Goal: Information Seeking & Learning: Learn about a topic

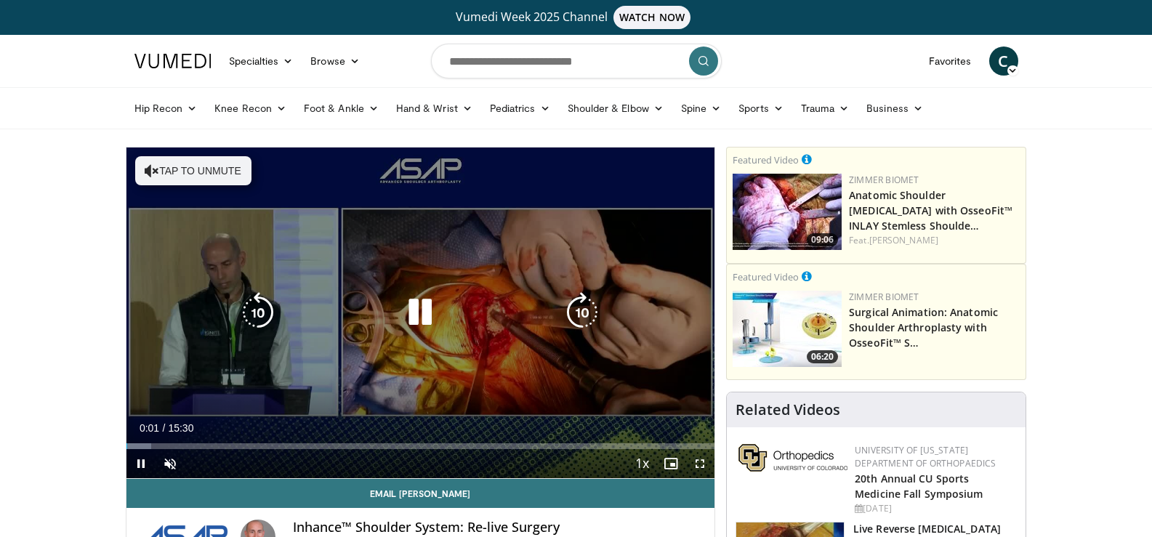
click at [414, 309] on icon "Video Player" at bounding box center [420, 312] width 41 height 41
click at [418, 315] on icon "Video Player" at bounding box center [420, 312] width 41 height 41
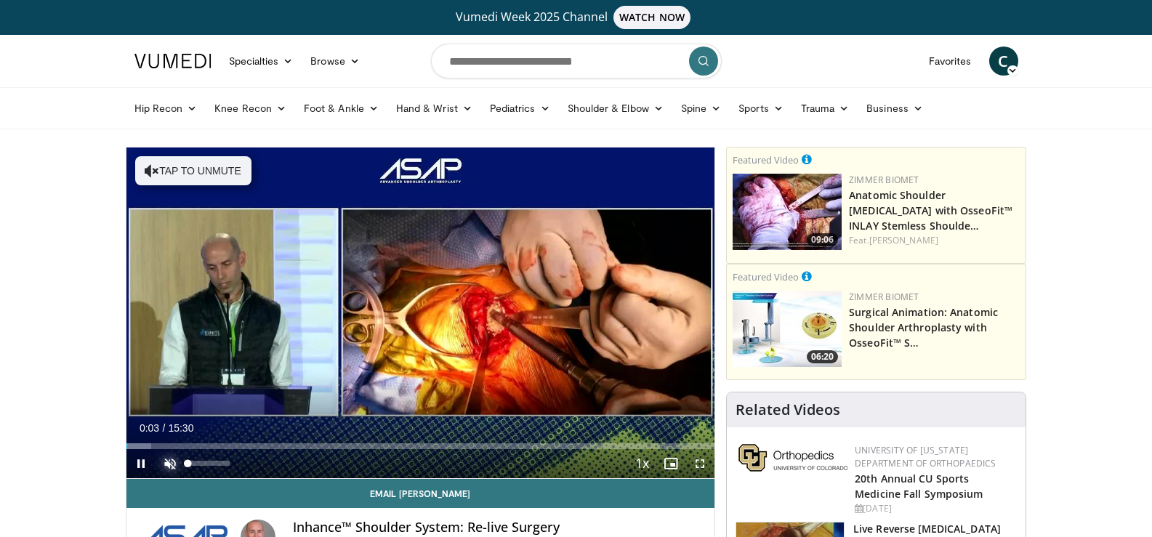
click at [170, 464] on span "Video Player" at bounding box center [170, 463] width 29 height 29
click at [697, 460] on span "Video Player" at bounding box center [700, 463] width 29 height 29
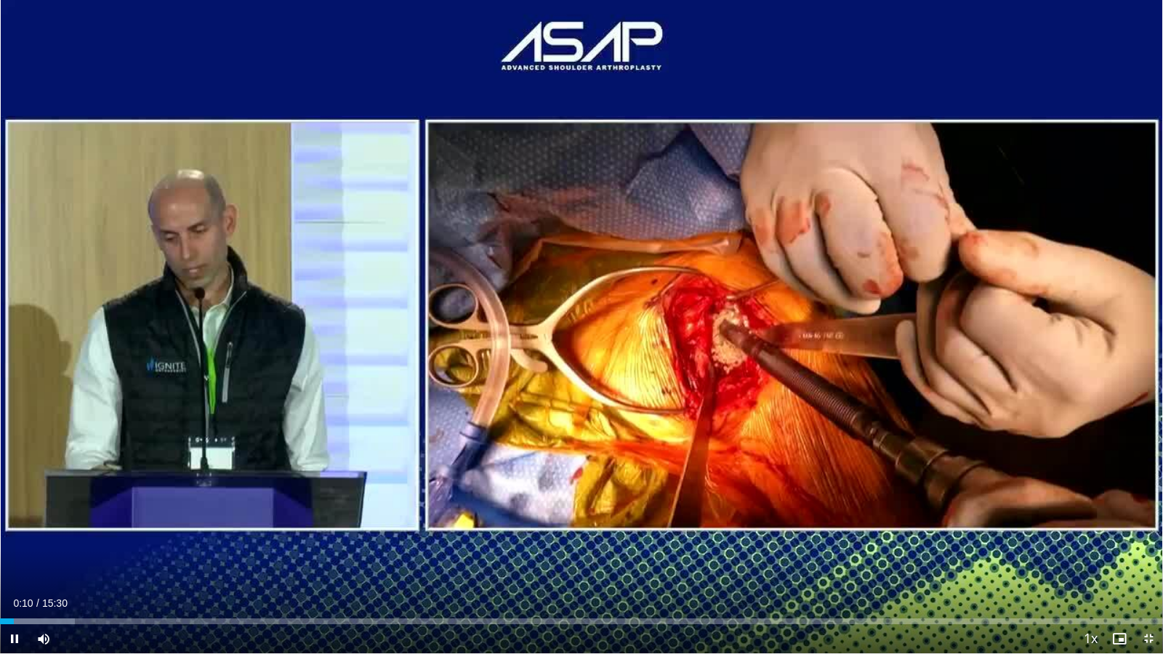
click at [1150, 537] on span "Video Player" at bounding box center [1148, 639] width 29 height 29
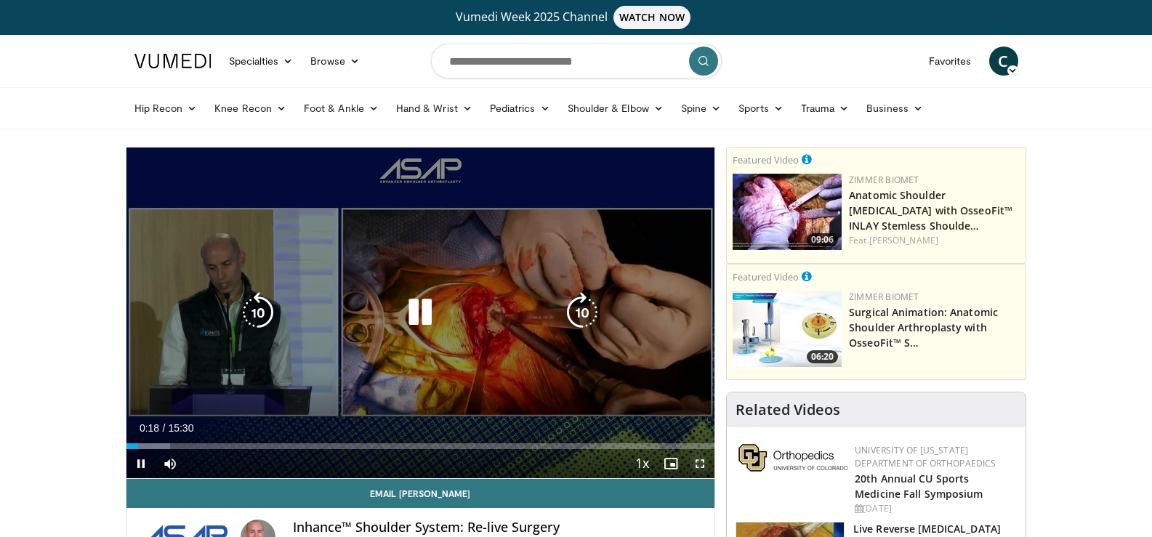
drag, startPoint x: 699, startPoint y: 460, endPoint x: 699, endPoint y: 548, distance: 88.0
click at [699, 460] on span "Video Player" at bounding box center [700, 463] width 29 height 29
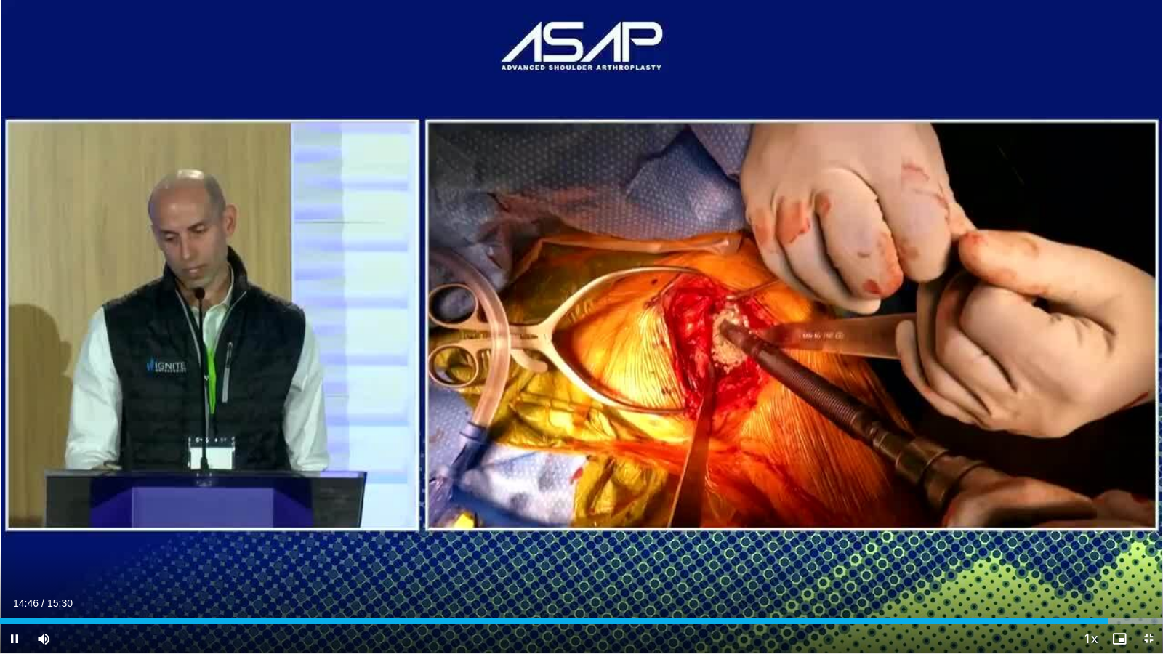
click at [1147, 537] on span "Video Player" at bounding box center [1148, 639] width 29 height 29
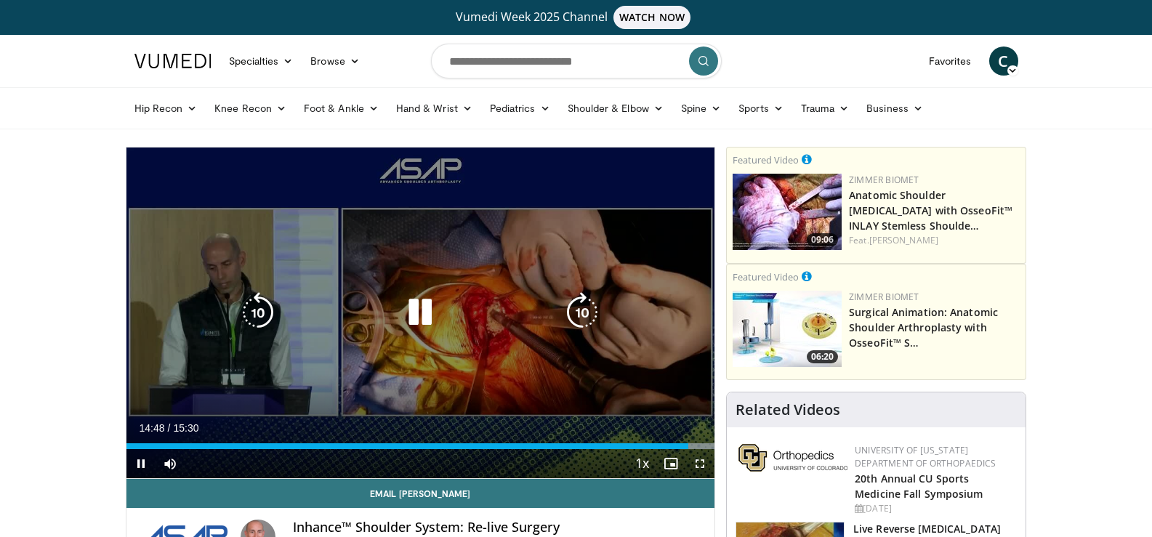
click at [420, 315] on icon "Video Player" at bounding box center [420, 312] width 41 height 41
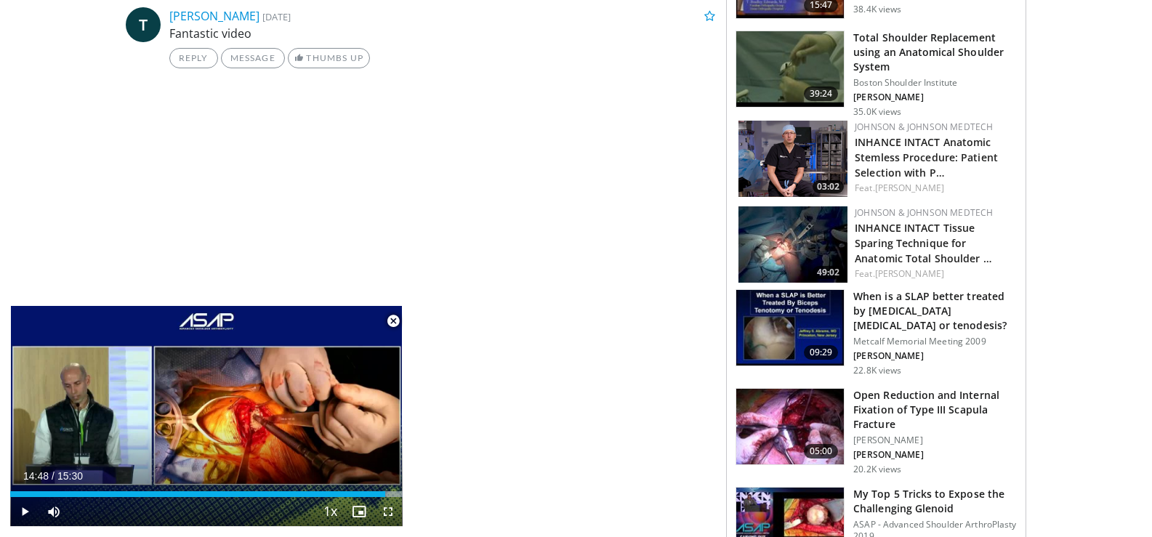
scroll to position [758, 0]
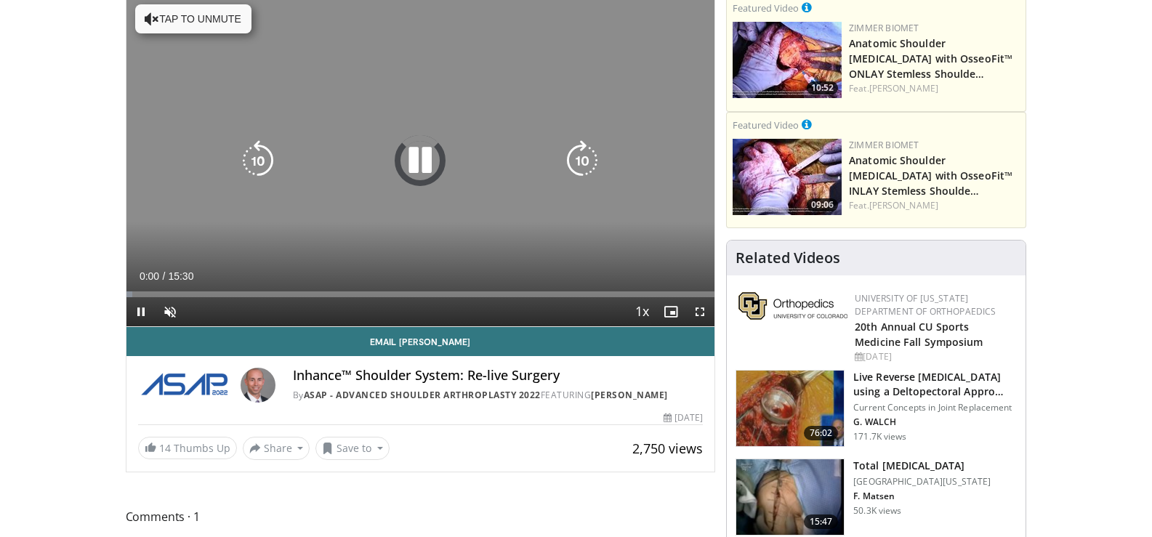
scroll to position [155, 0]
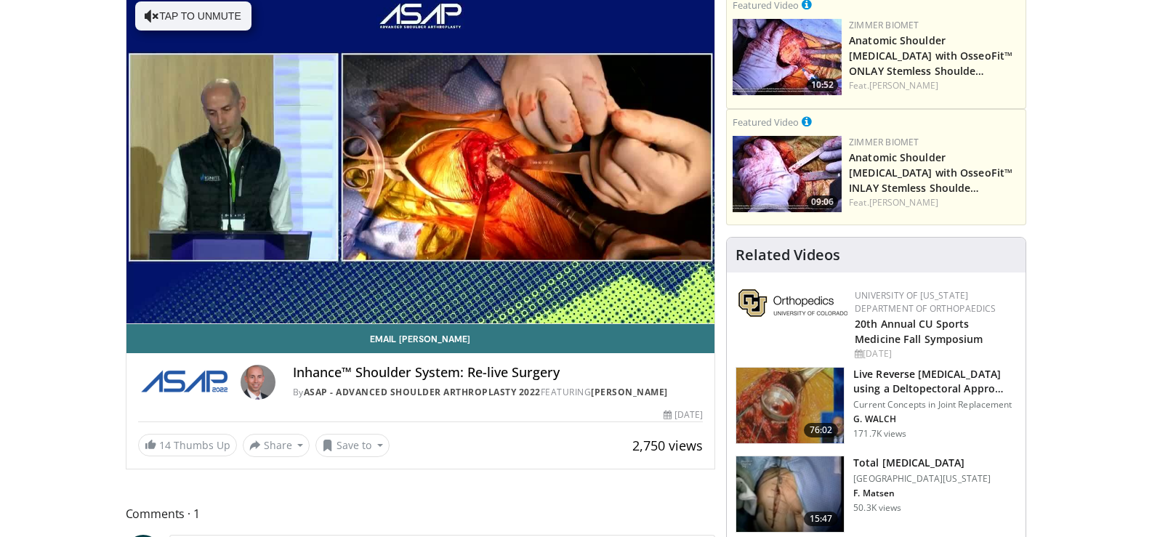
click at [254, 386] on img at bounding box center [258, 382] width 35 height 35
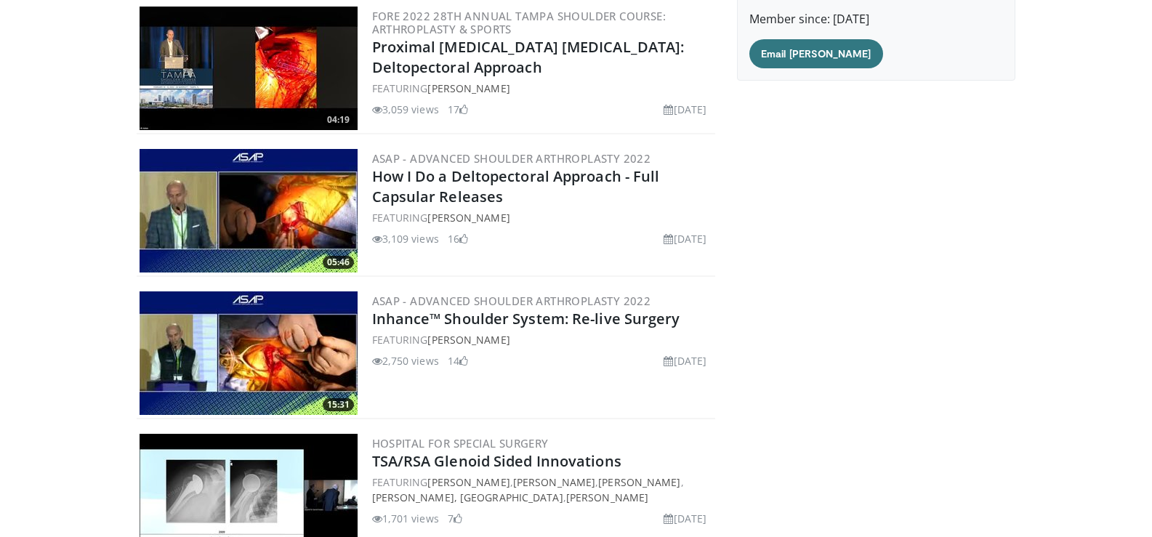
scroll to position [223, 0]
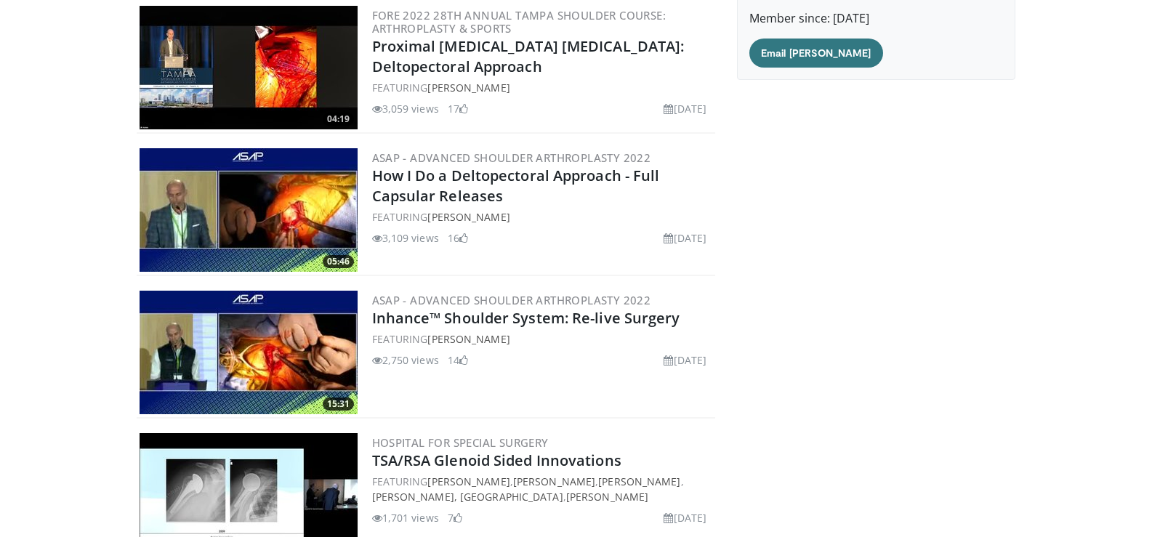
click at [218, 231] on img at bounding box center [249, 210] width 218 height 124
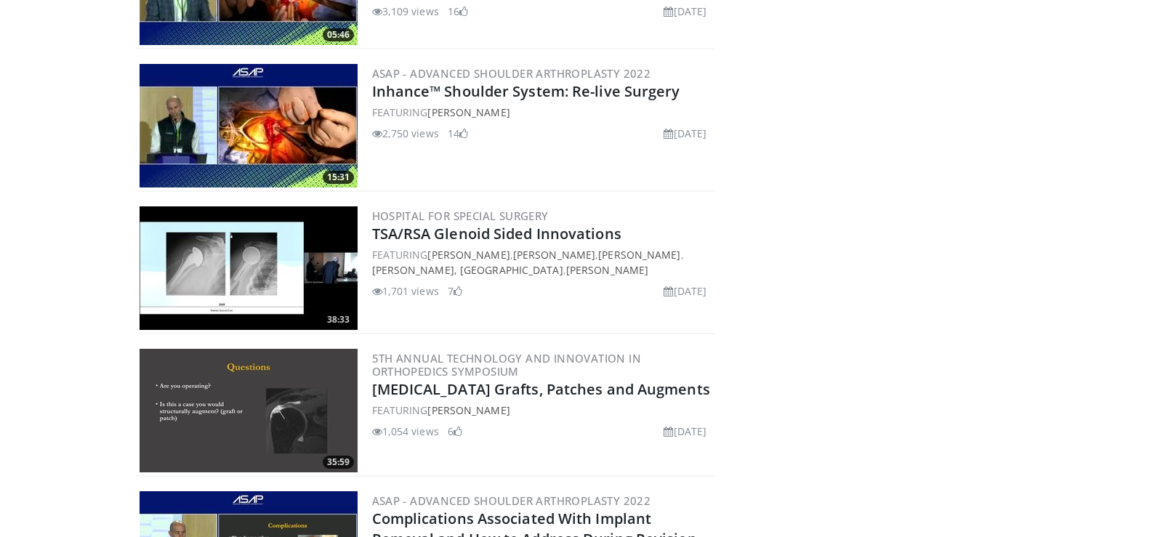
scroll to position [449, 0]
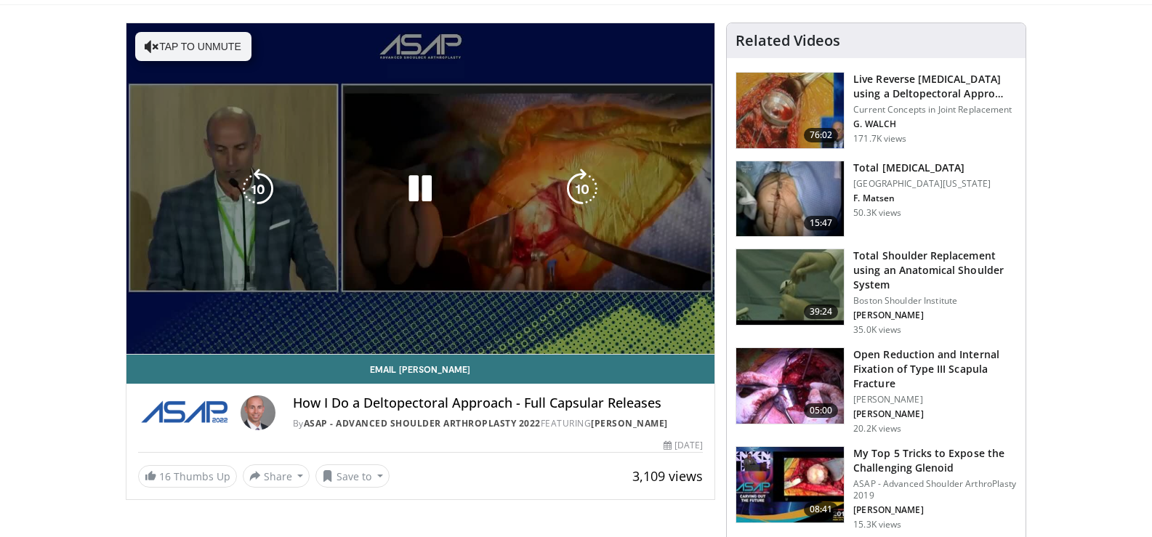
scroll to position [124, 0]
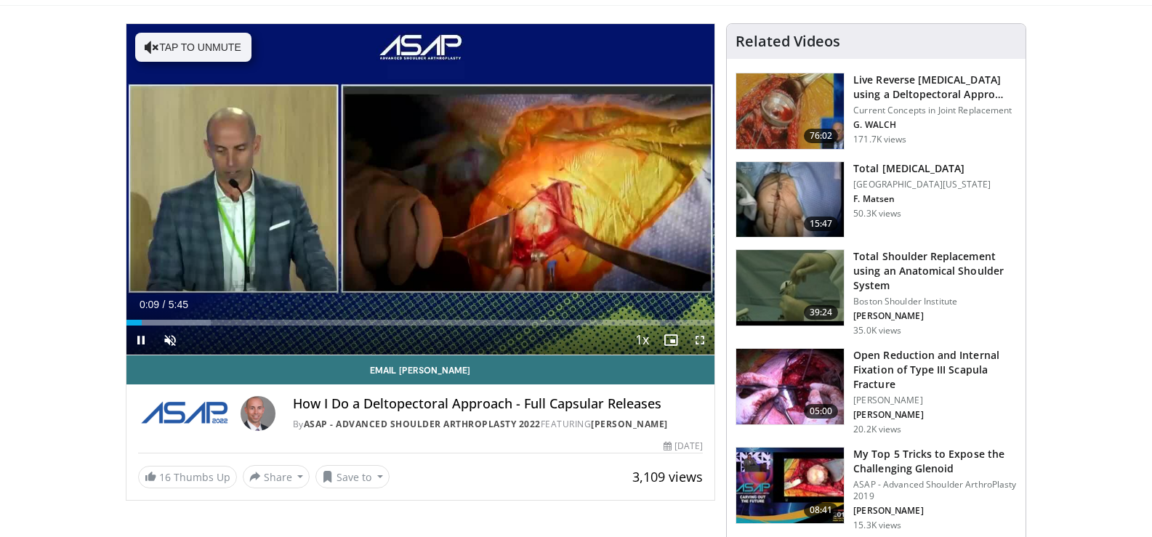
click at [698, 340] on span "Video Player" at bounding box center [700, 340] width 29 height 29
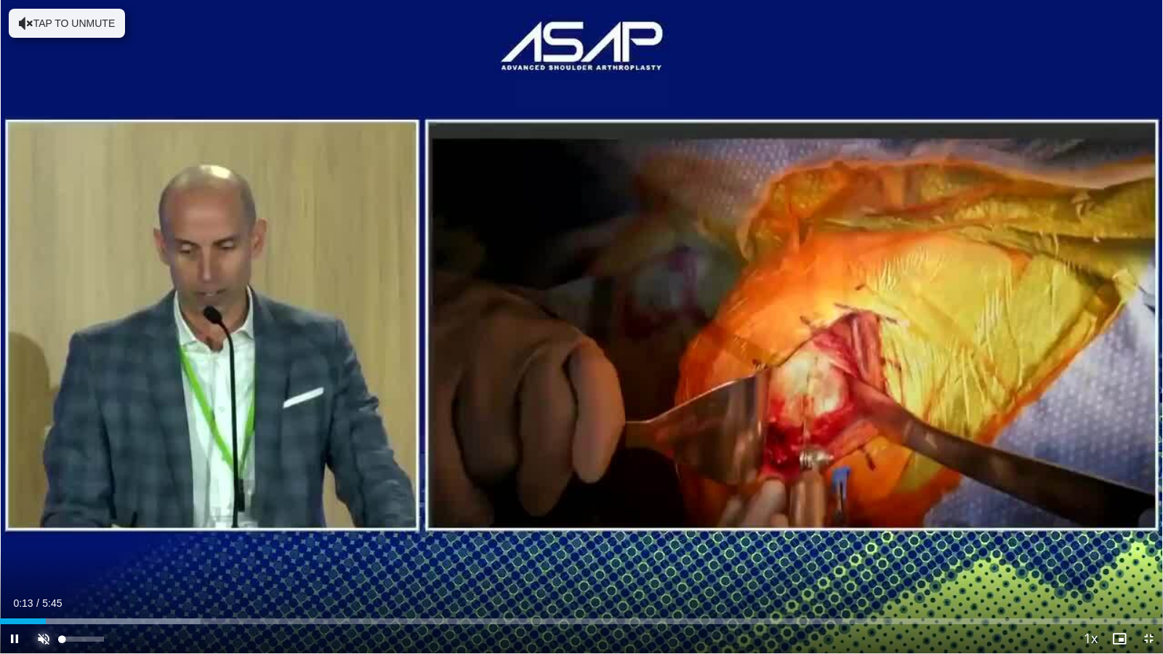
click at [48, 537] on span "Video Player" at bounding box center [43, 639] width 29 height 29
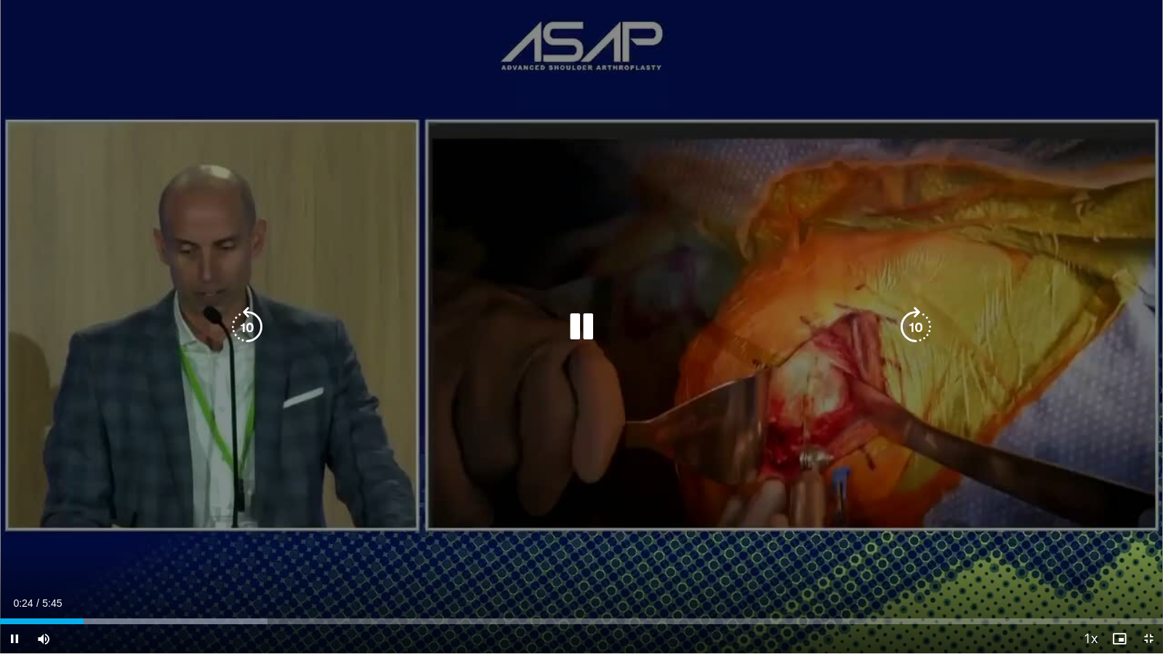
click at [533, 536] on div "10 seconds Tap to unmute" at bounding box center [581, 327] width 1163 height 654
click at [578, 537] on div "10 seconds Tap to unmute" at bounding box center [581, 327] width 1163 height 654
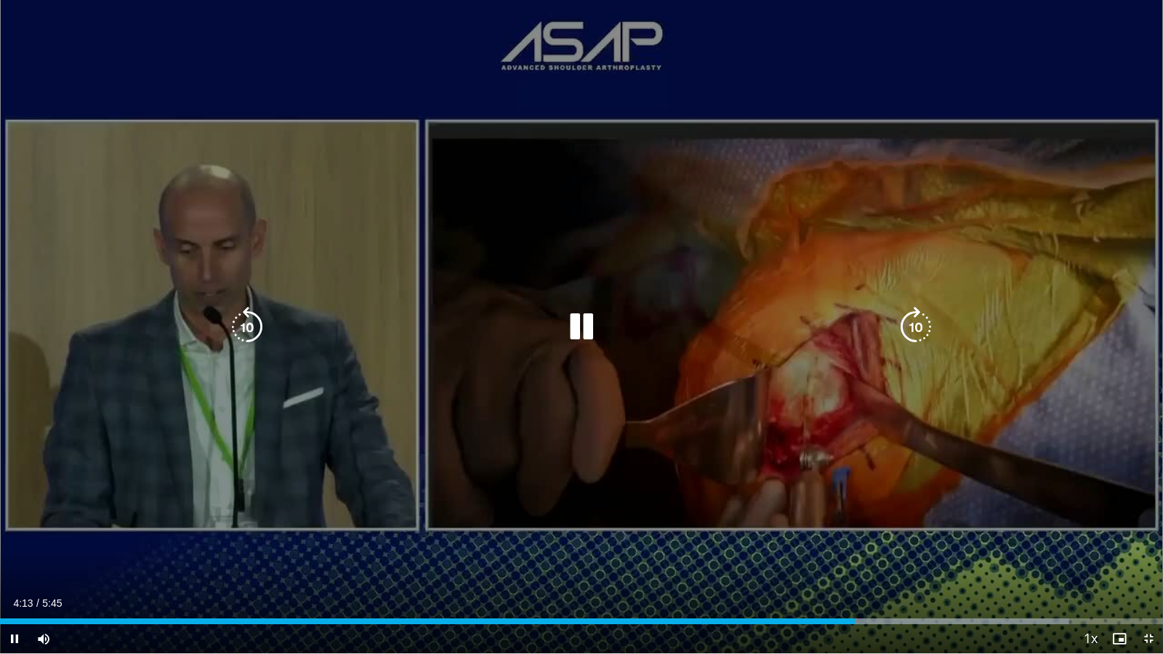
click at [248, 330] on icon "Video Player" at bounding box center [247, 327] width 41 height 41
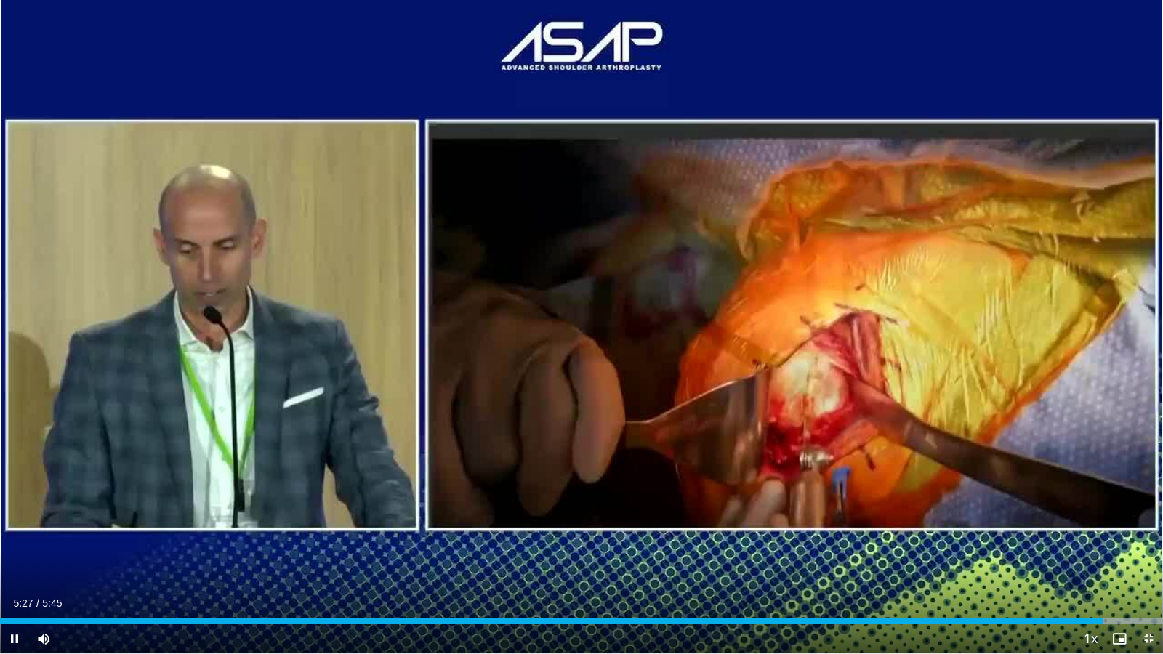
click at [1152, 537] on span "Video Player" at bounding box center [1148, 639] width 29 height 29
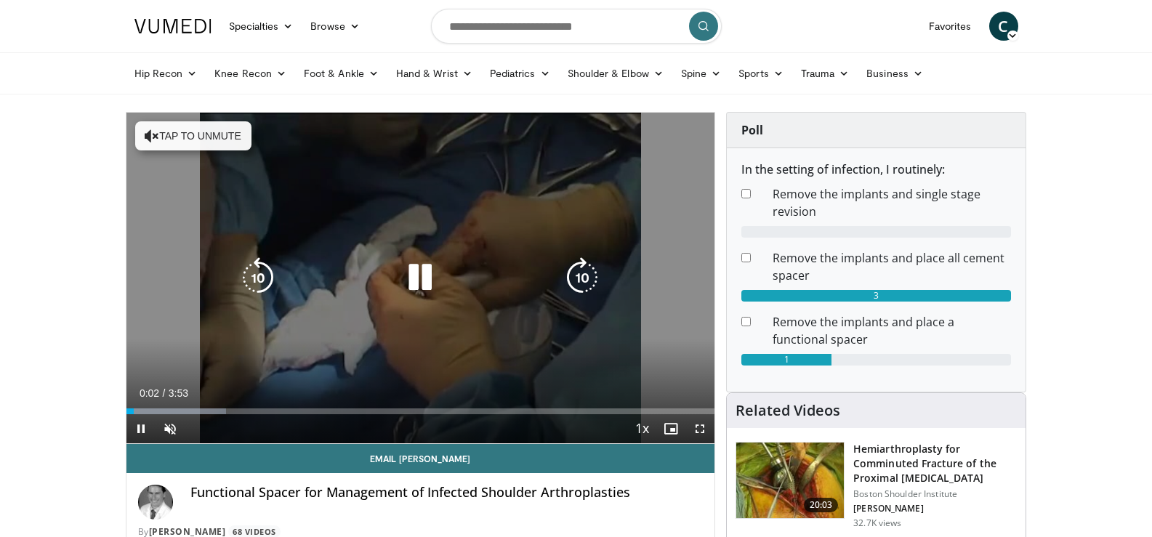
click at [417, 277] on icon "Video Player" at bounding box center [420, 277] width 41 height 41
click at [405, 278] on icon "Video Player" at bounding box center [420, 277] width 41 height 41
click at [135, 129] on button "Tap to unmute" at bounding box center [193, 135] width 116 height 29
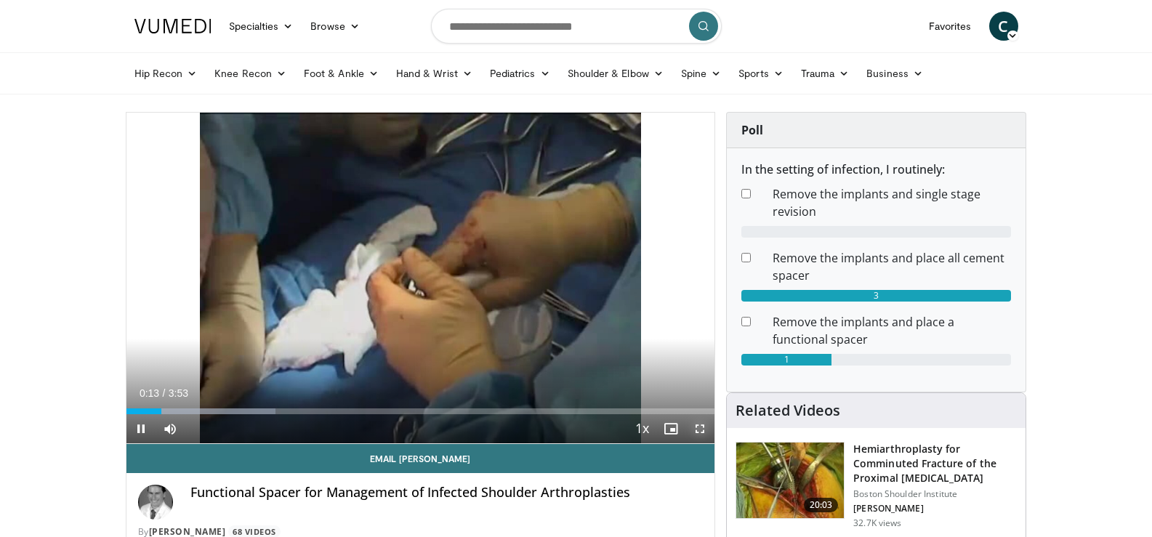
click at [700, 434] on span "Video Player" at bounding box center [700, 428] width 29 height 29
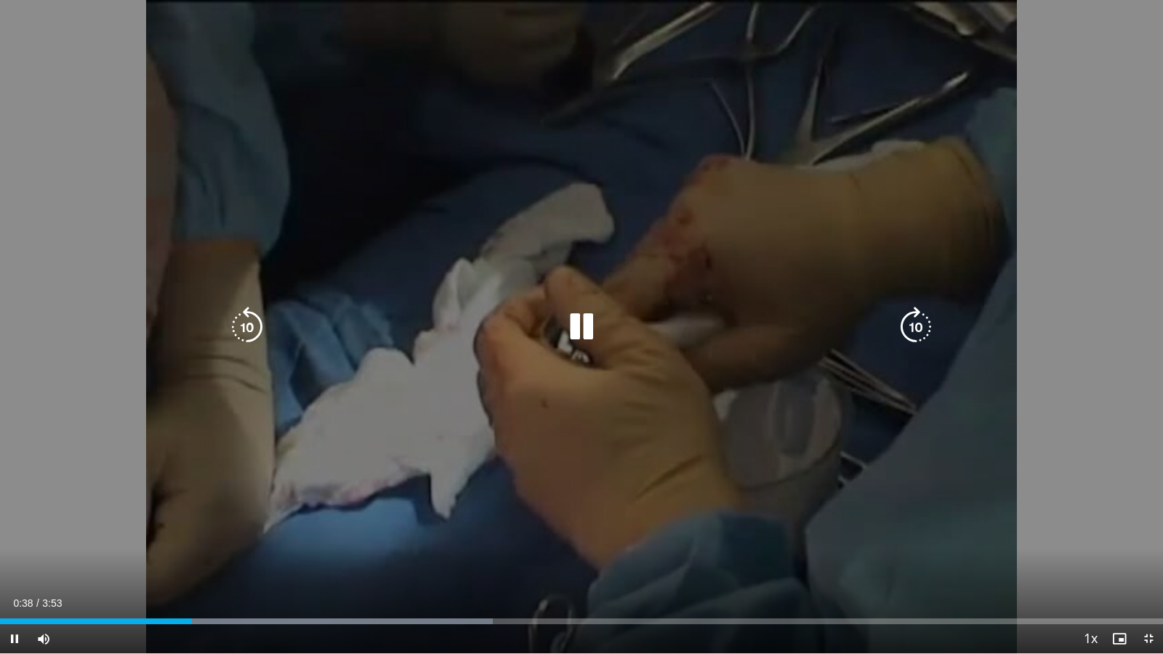
click at [238, 323] on icon "Video Player" at bounding box center [247, 327] width 41 height 41
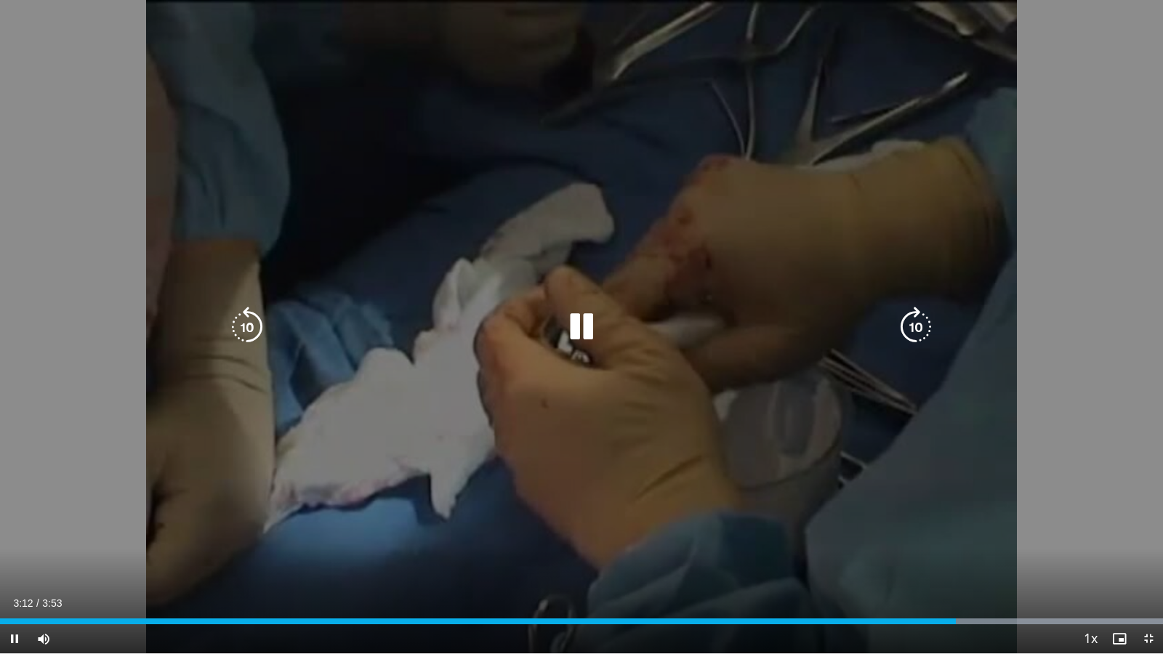
click at [246, 332] on icon "Video Player" at bounding box center [247, 327] width 41 height 41
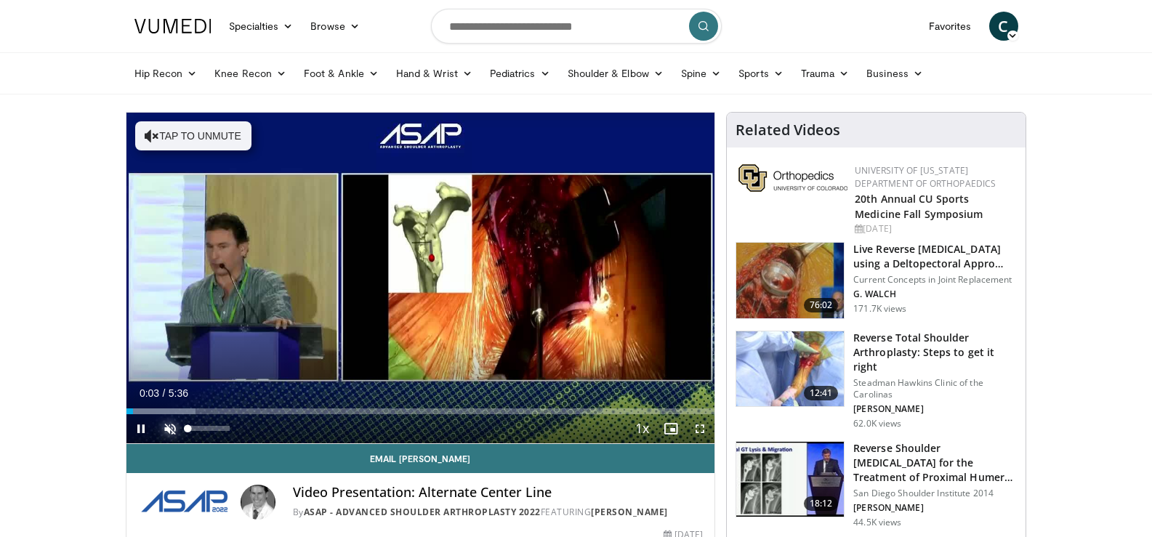
click at [174, 432] on span "Video Player" at bounding box center [170, 428] width 29 height 29
click at [702, 433] on span "Video Player" at bounding box center [700, 428] width 29 height 29
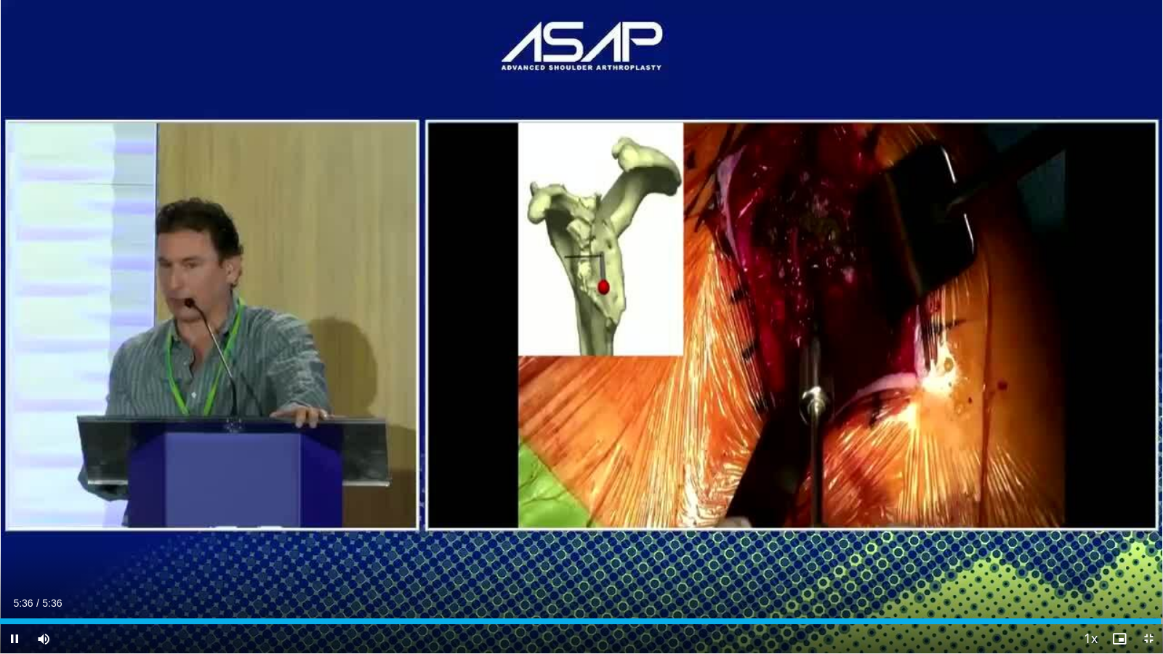
click at [1152, 537] on span "Video Player" at bounding box center [1148, 639] width 29 height 29
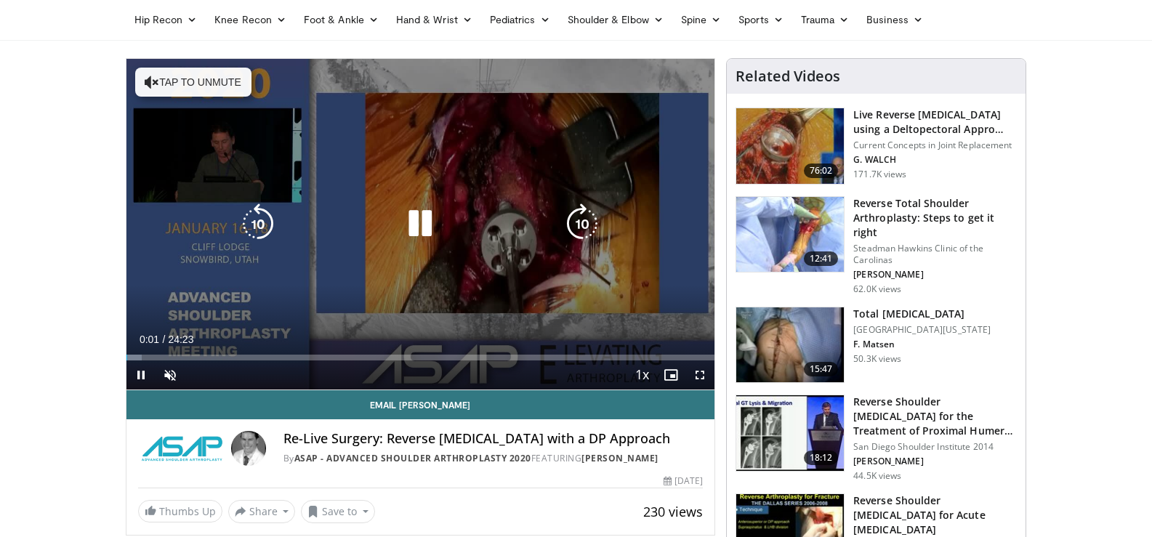
scroll to position [55, 0]
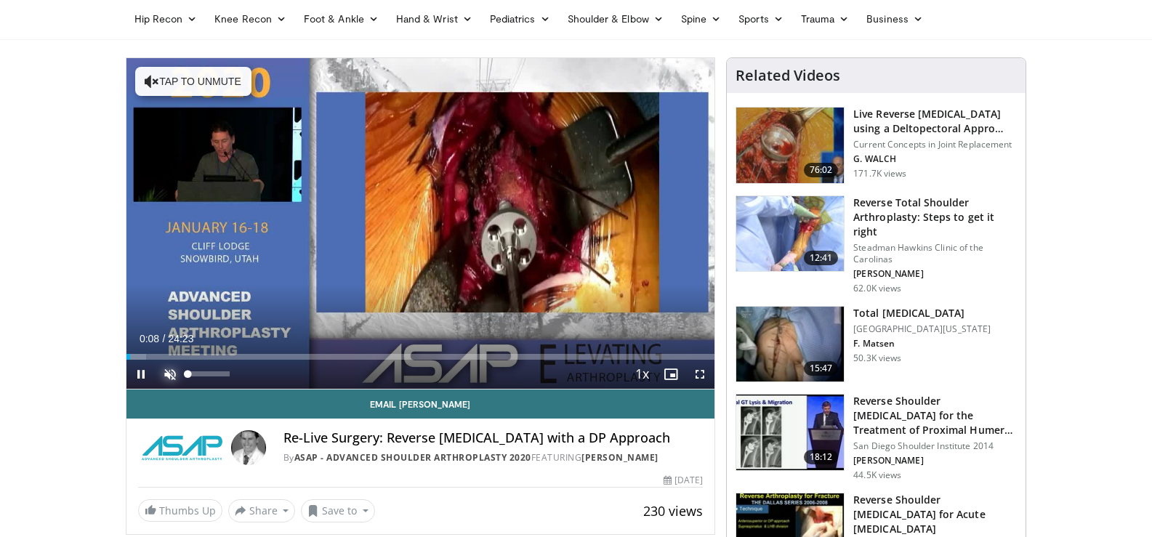
click at [165, 374] on span "Video Player" at bounding box center [170, 374] width 29 height 29
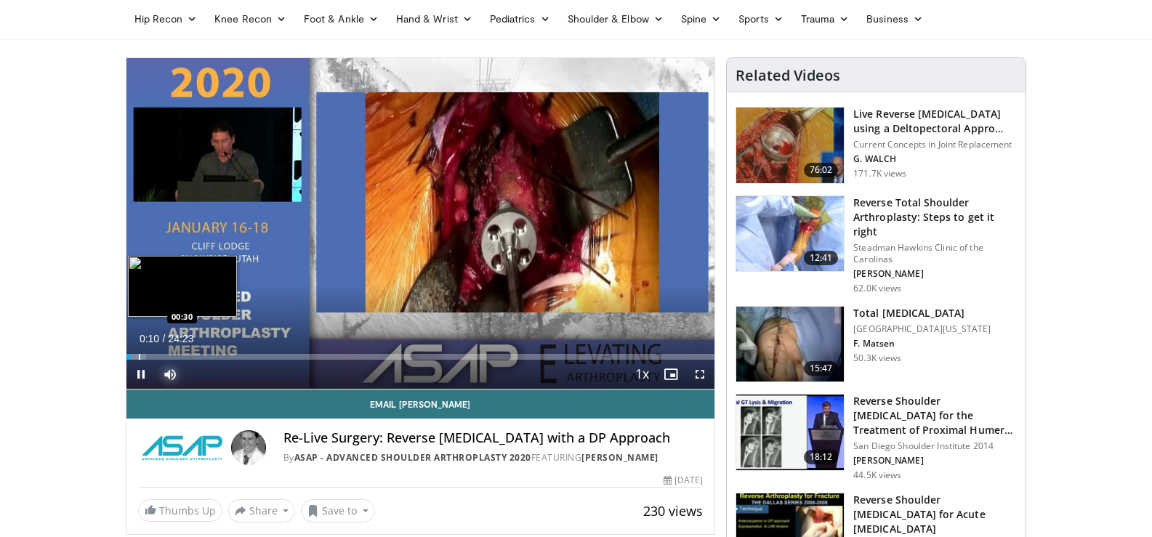
click at [139, 356] on div "Progress Bar" at bounding box center [139, 357] width 1 height 6
click at [153, 358] on div "Progress Bar" at bounding box center [153, 357] width 1 height 6
click at [174, 358] on div "Progress Bar" at bounding box center [174, 357] width 1 height 6
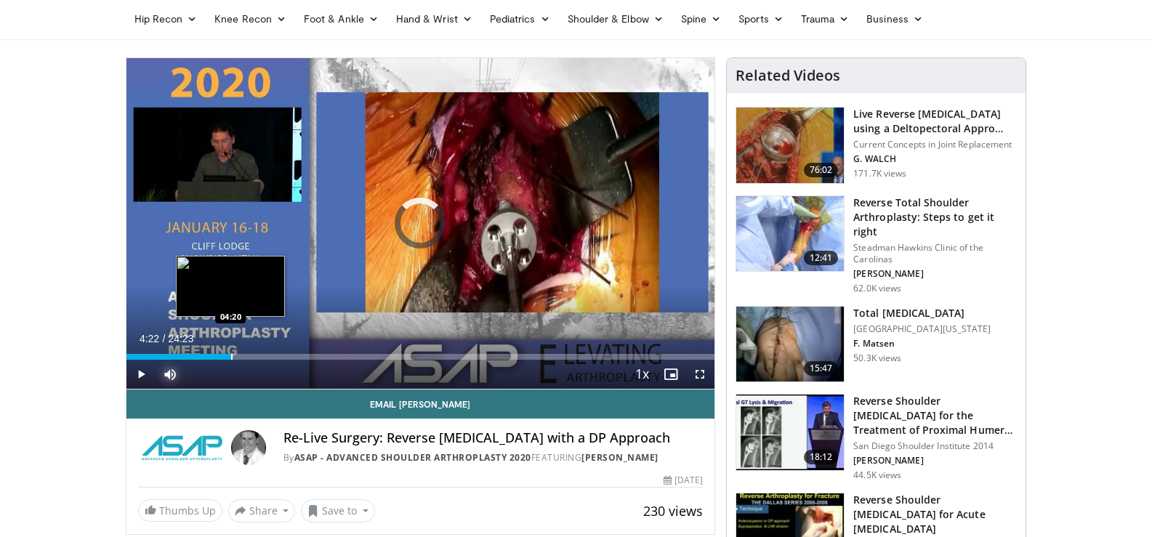
click at [231, 354] on div "Progress Bar" at bounding box center [231, 357] width 1 height 6
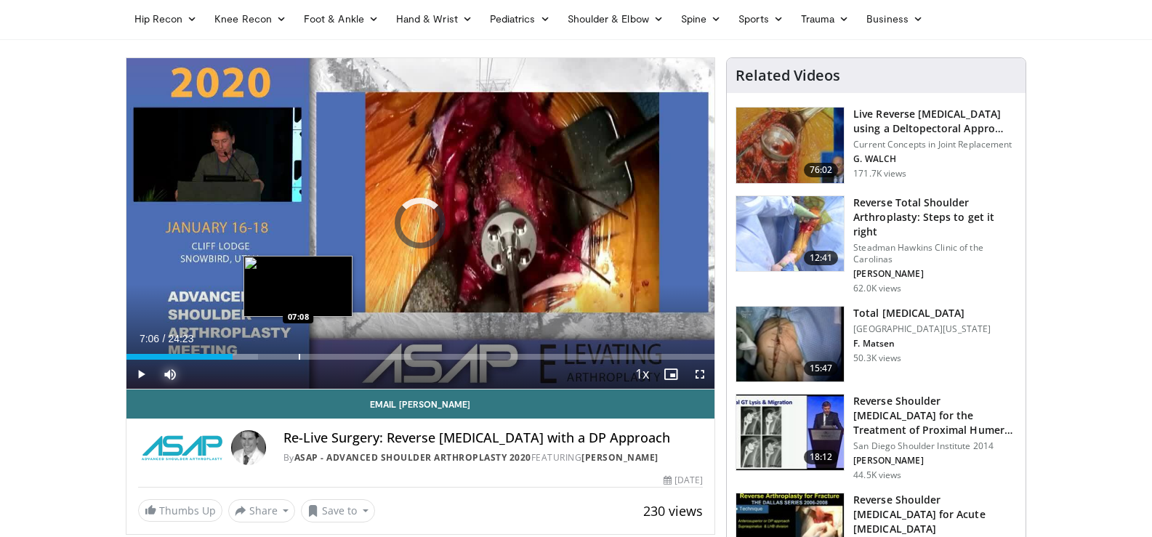
click at [299, 354] on div "Progress Bar" at bounding box center [299, 357] width 1 height 6
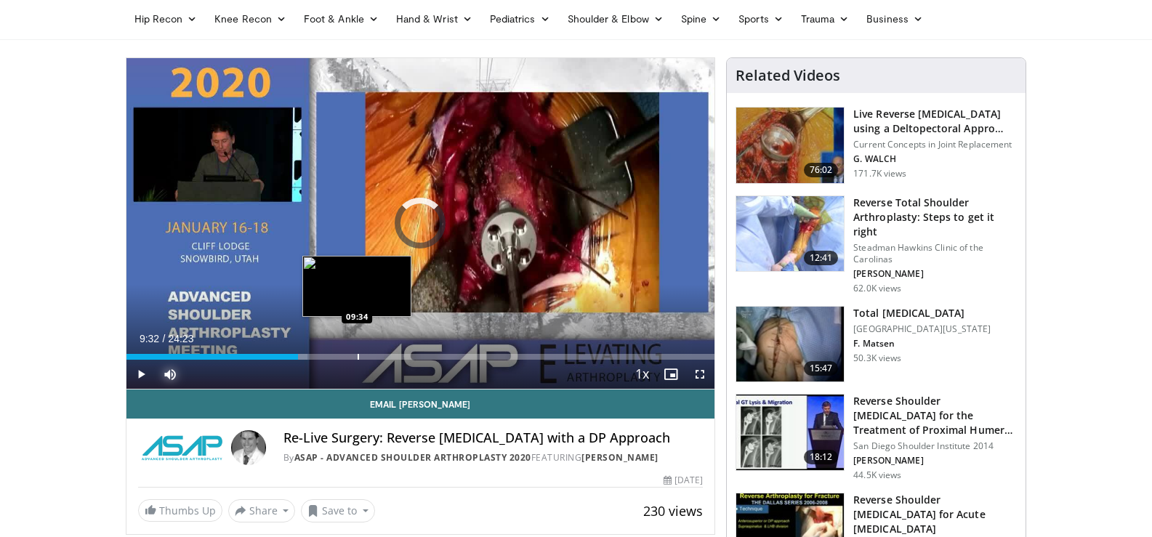
click at [358, 358] on div "Progress Bar" at bounding box center [358, 357] width 1 height 6
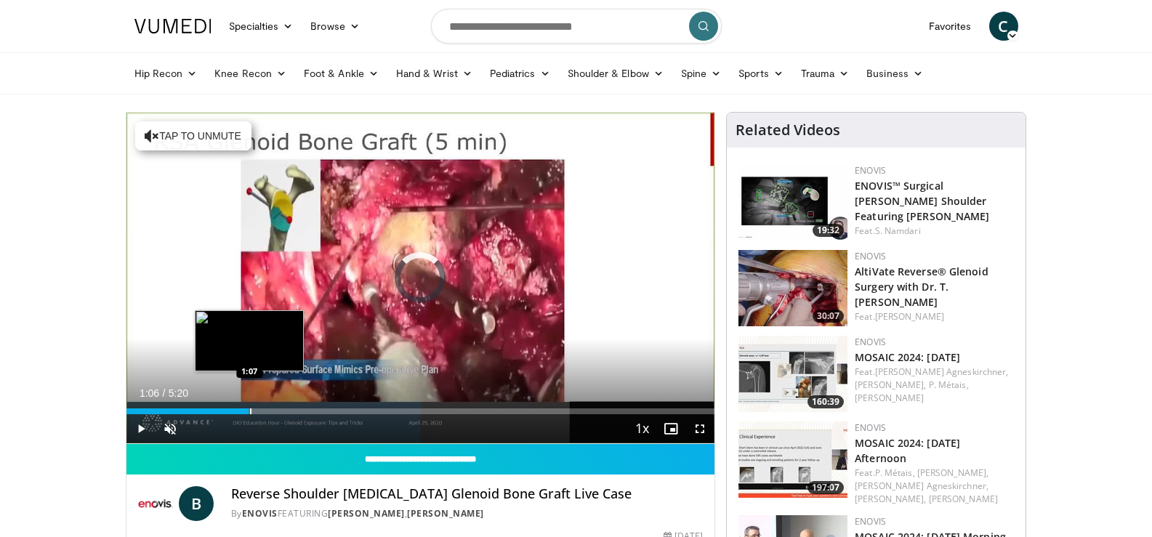
click at [250, 409] on div "Progress Bar" at bounding box center [250, 412] width 1 height 6
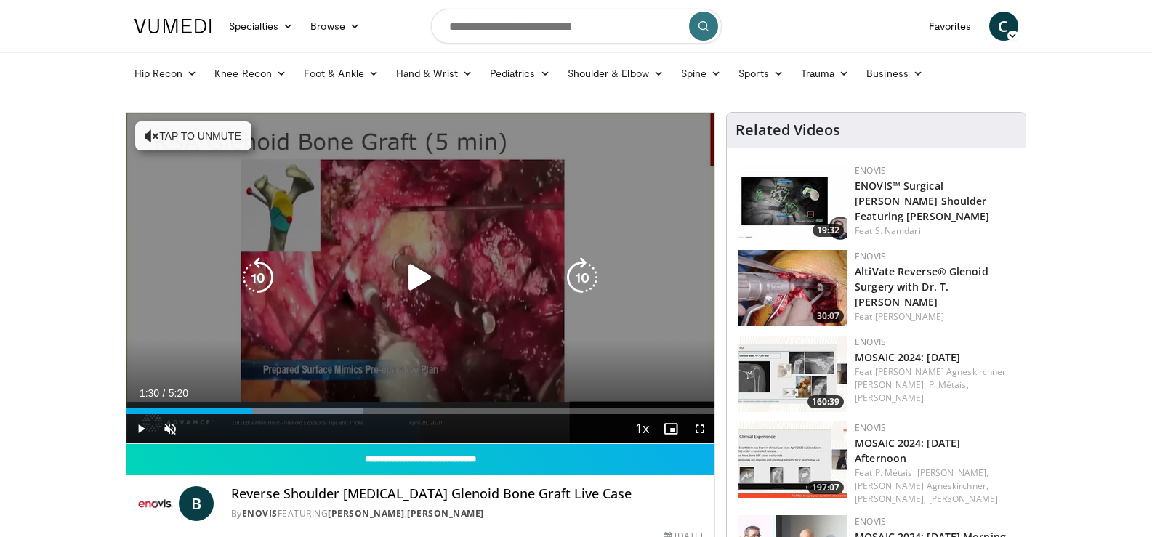
click at [292, 406] on div "Loaded : 40.23% 1:08 1:28" at bounding box center [421, 408] width 589 height 14
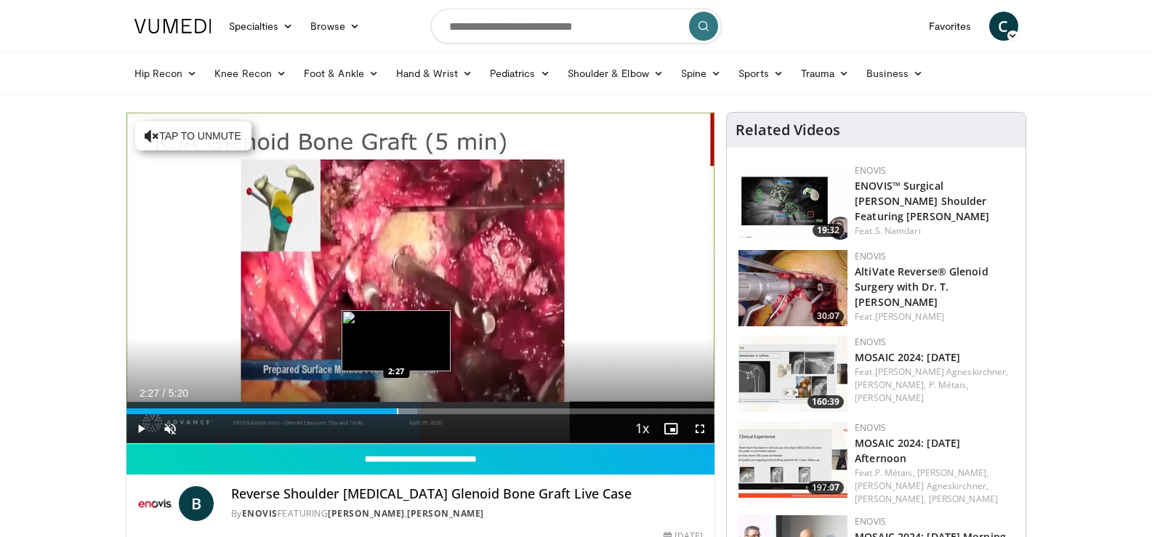
click at [398, 409] on div "Progress Bar" at bounding box center [397, 412] width 1 height 6
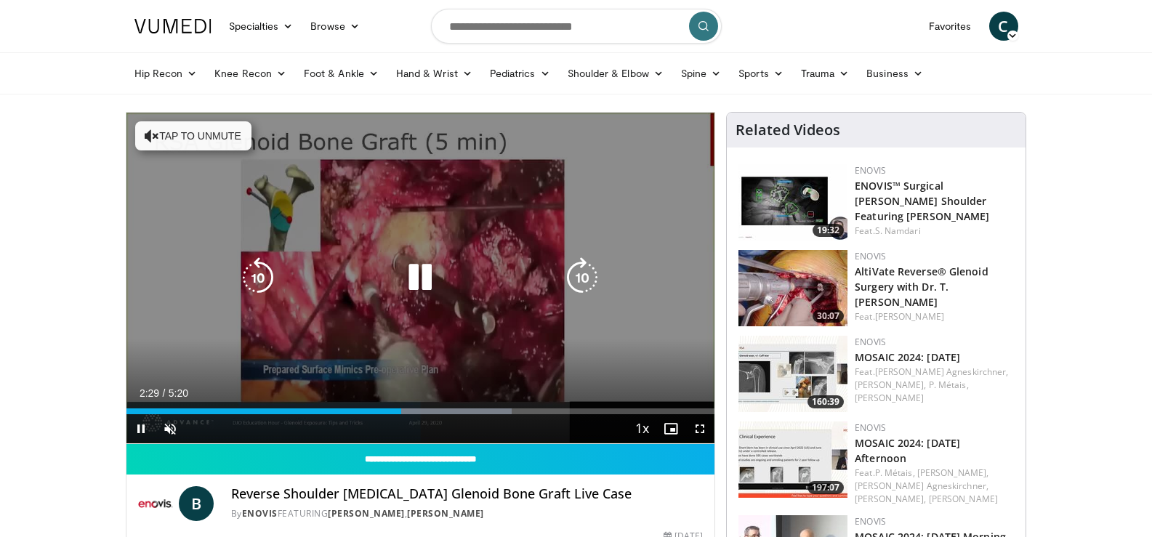
click at [191, 126] on button "Tap to unmute" at bounding box center [193, 135] width 116 height 29
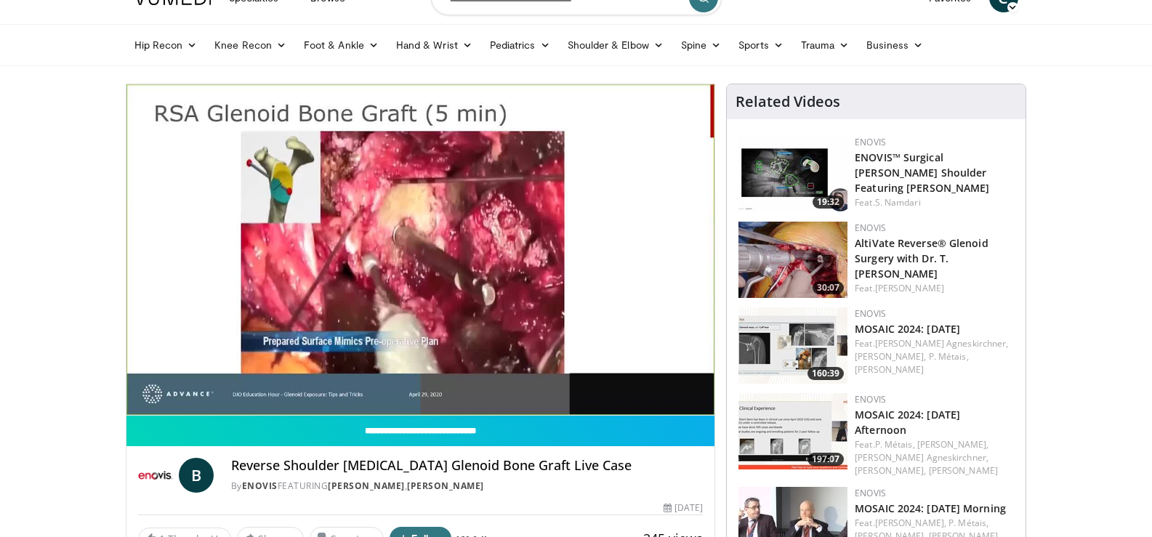
scroll to position [25, 0]
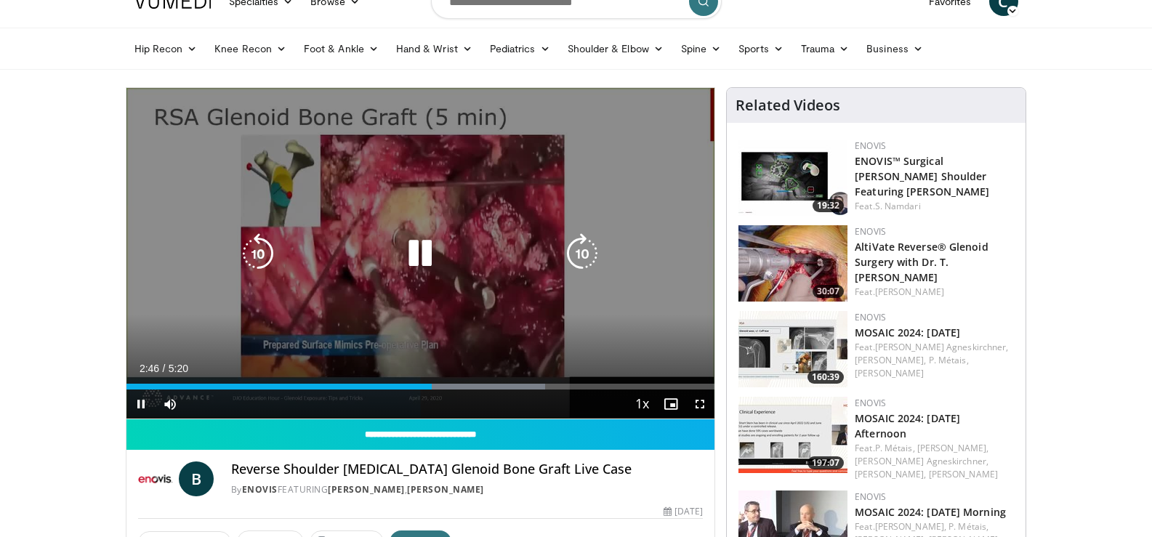
click at [418, 257] on icon "Video Player" at bounding box center [420, 253] width 41 height 41
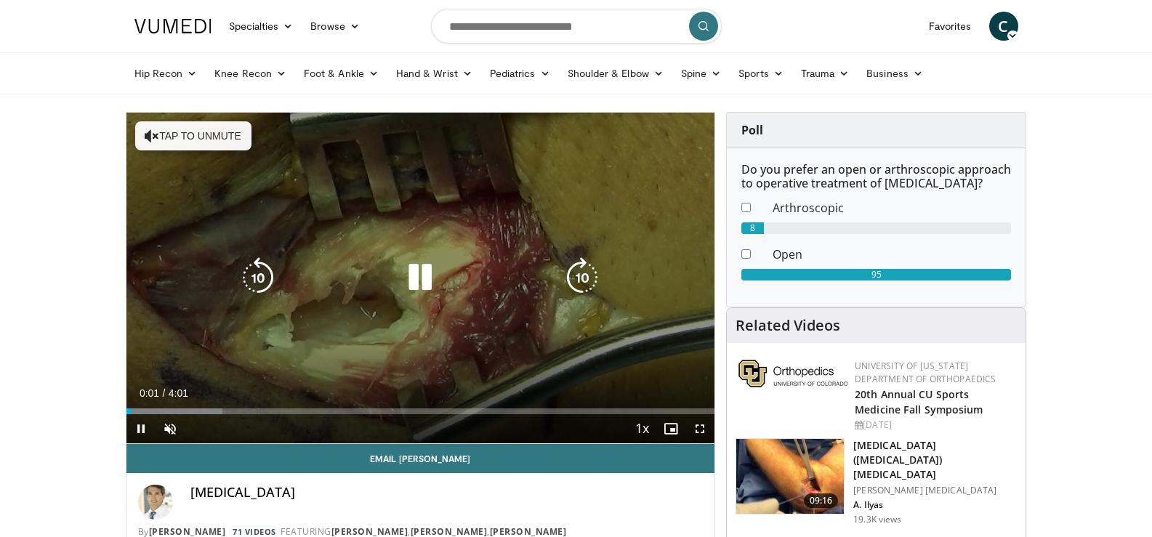
click at [422, 271] on icon "Video Player" at bounding box center [420, 277] width 41 height 41
click at [410, 277] on icon "Video Player" at bounding box center [420, 277] width 41 height 41
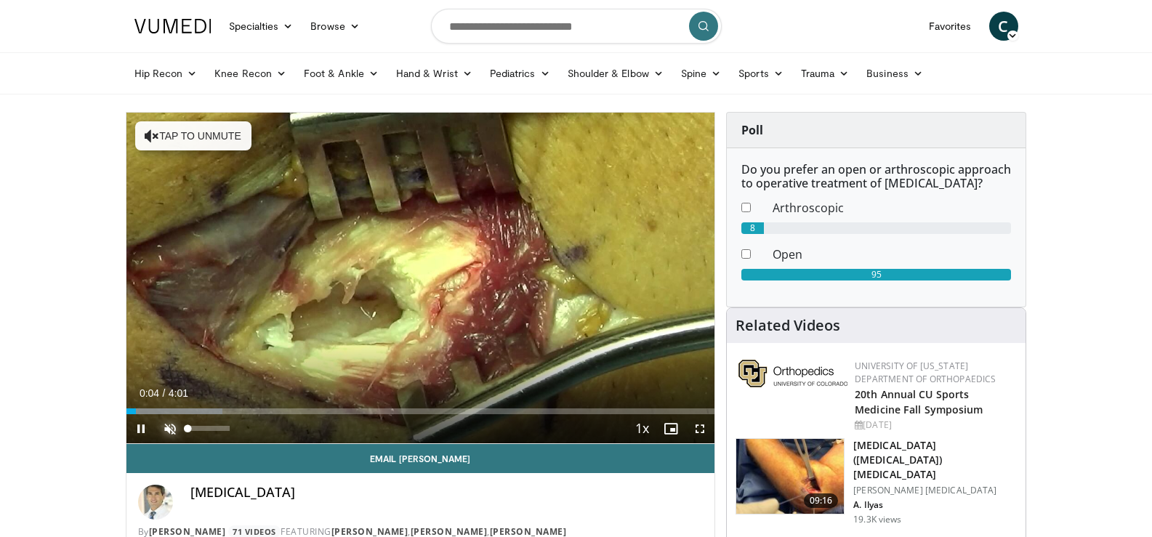
click at [164, 424] on span "Video Player" at bounding box center [170, 428] width 29 height 29
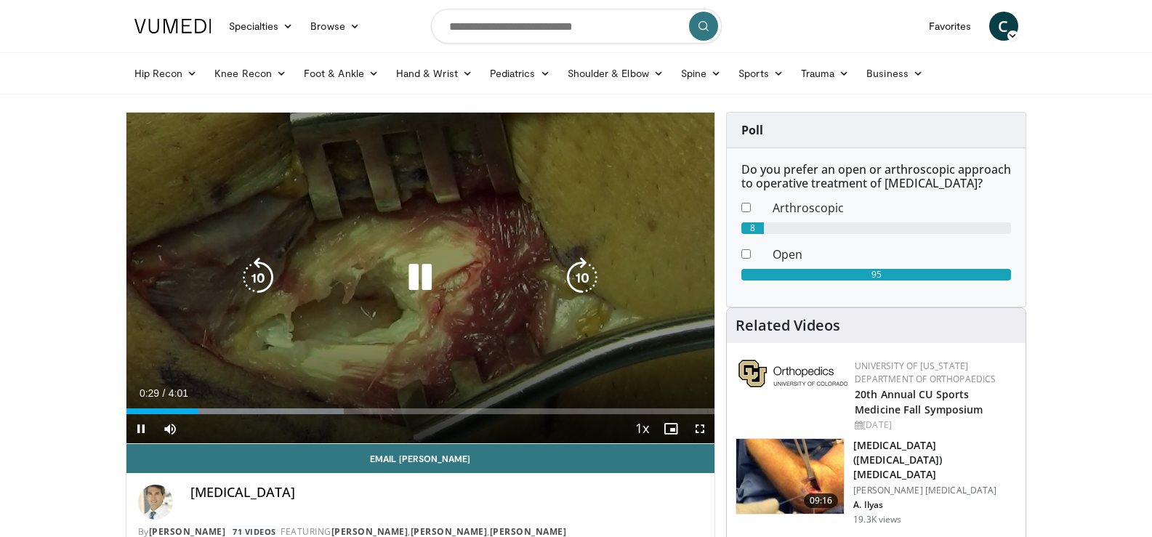
click at [406, 291] on icon "Video Player" at bounding box center [420, 277] width 41 height 41
click at [431, 265] on icon "Video Player" at bounding box center [420, 277] width 41 height 41
